Goal: Information Seeking & Learning: Learn about a topic

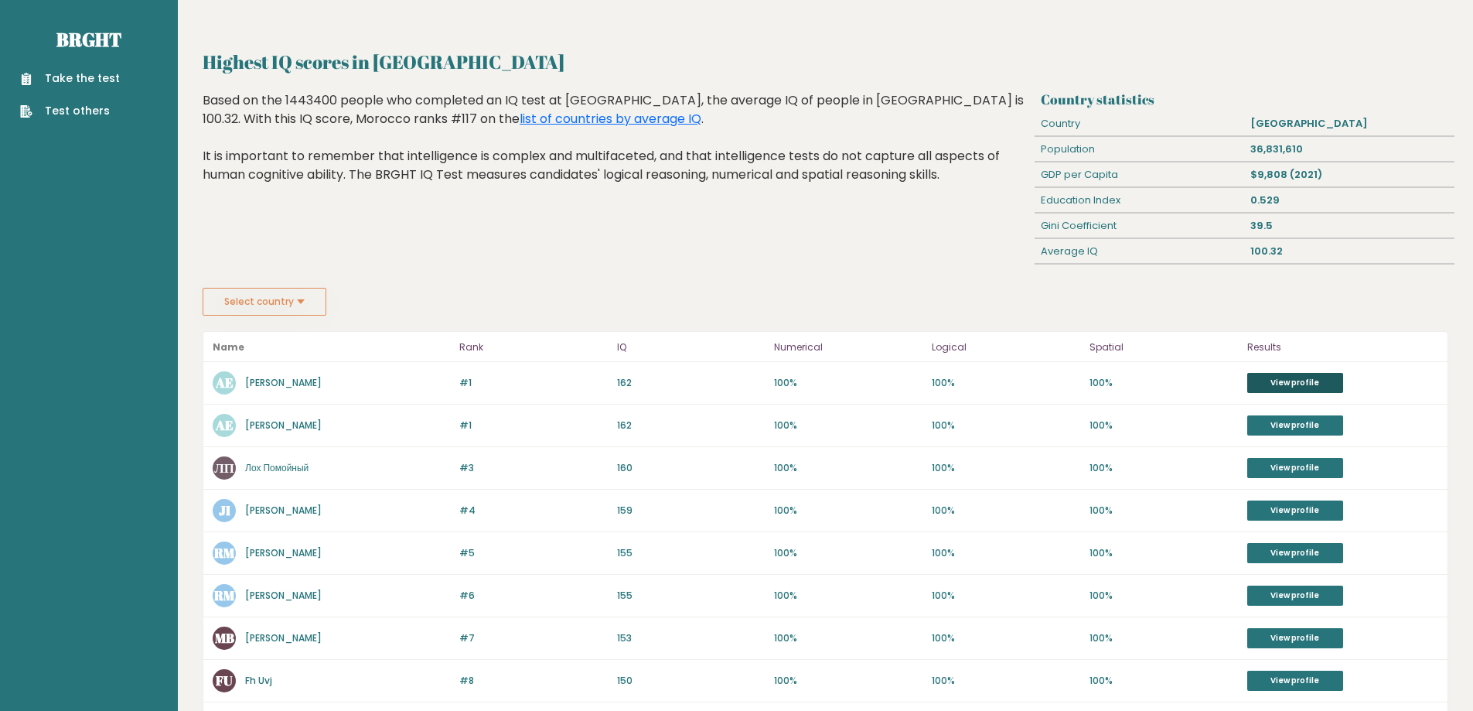
click at [1282, 377] on link "View profile" at bounding box center [1295, 383] width 96 height 20
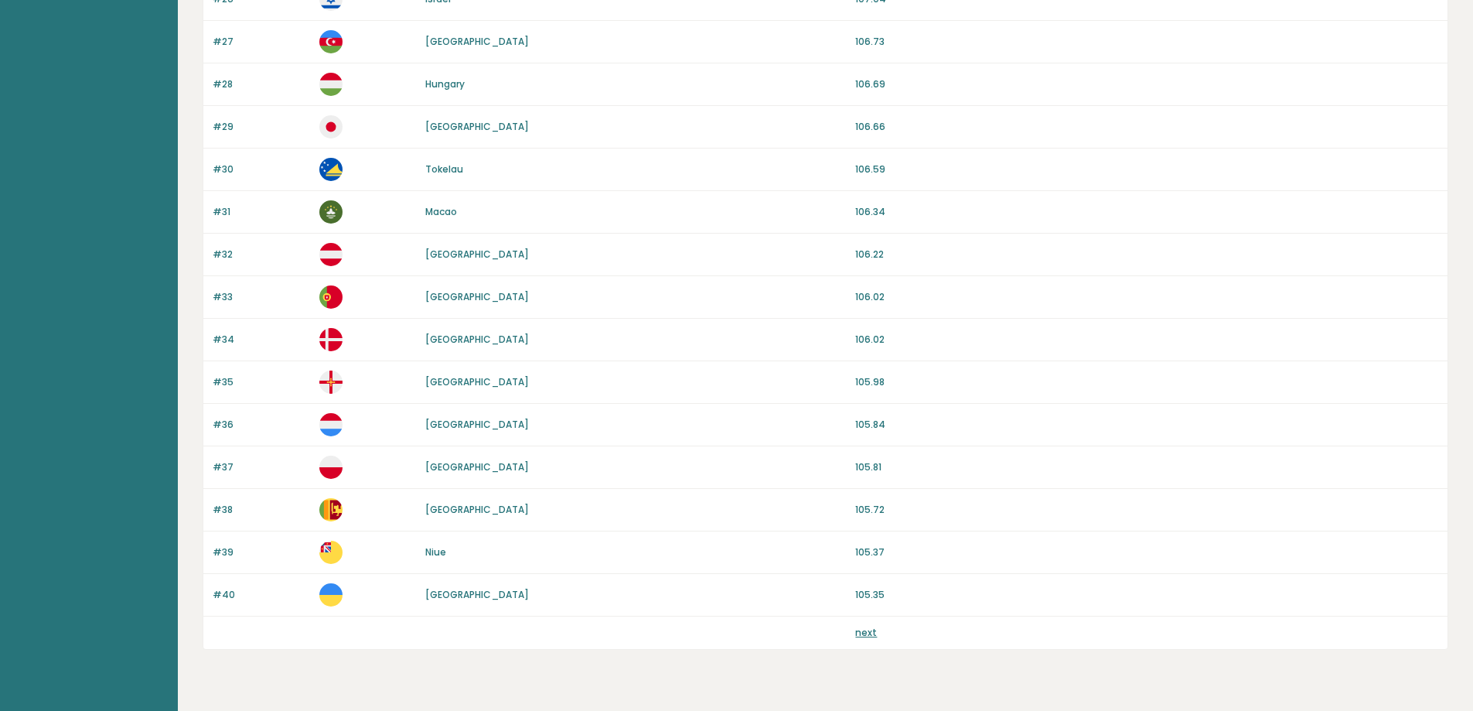
scroll to position [1297, 0]
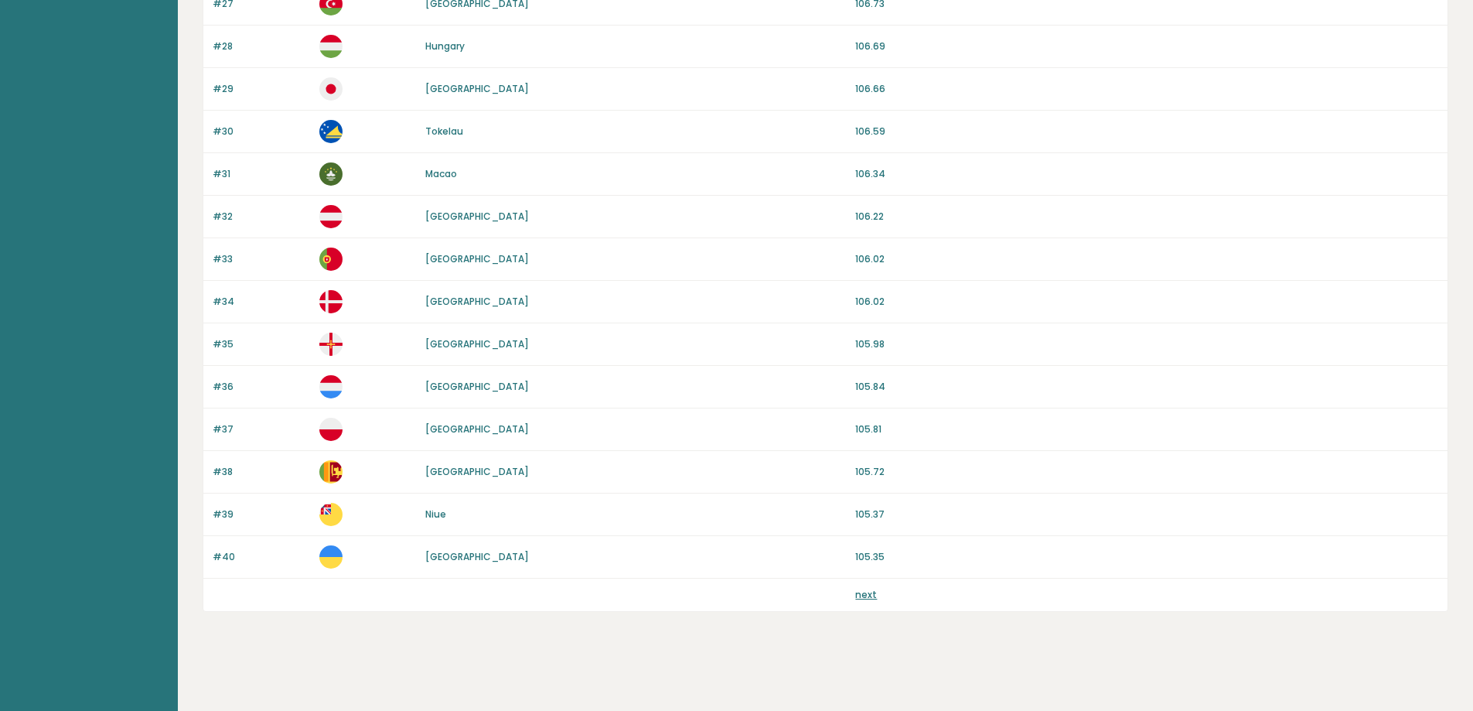
click at [869, 594] on link "next" at bounding box center [866, 594] width 22 height 13
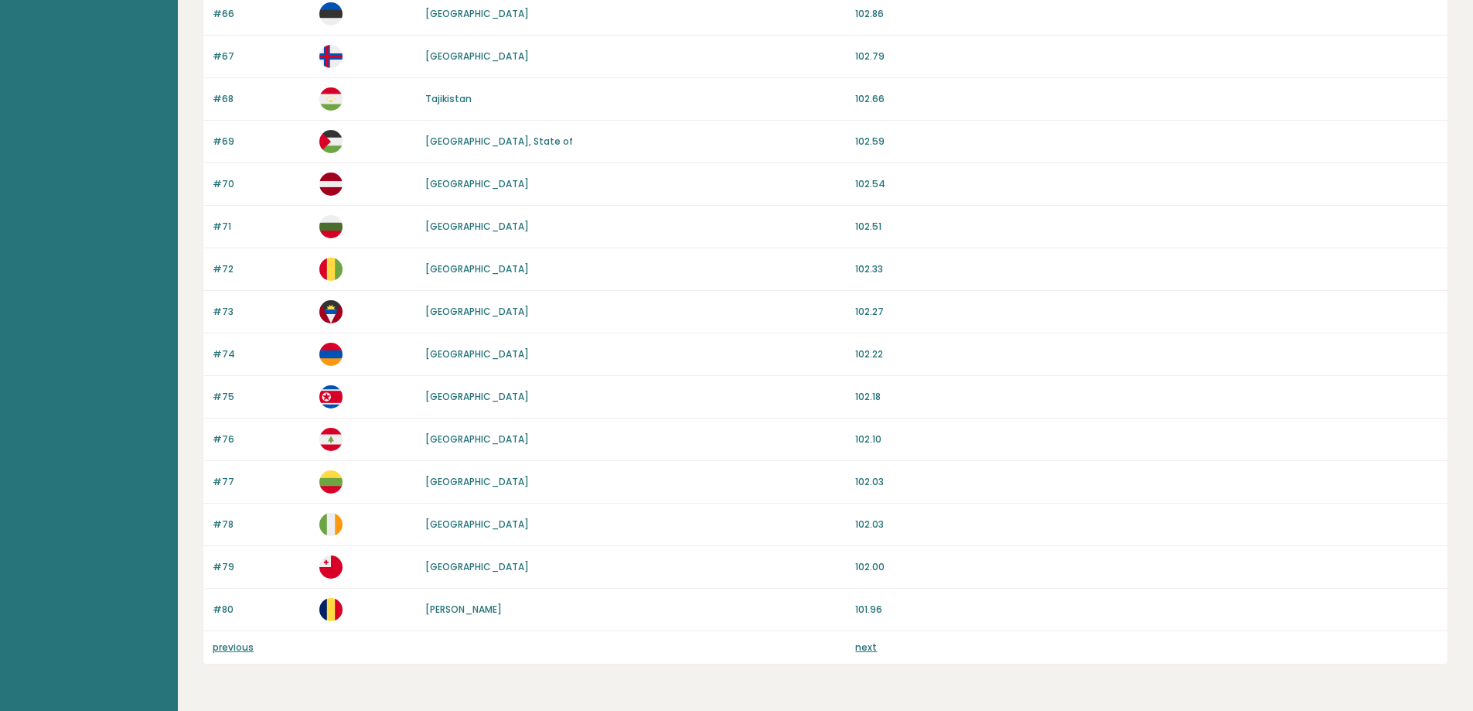
scroll to position [1297, 0]
